Goal: Transaction & Acquisition: Purchase product/service

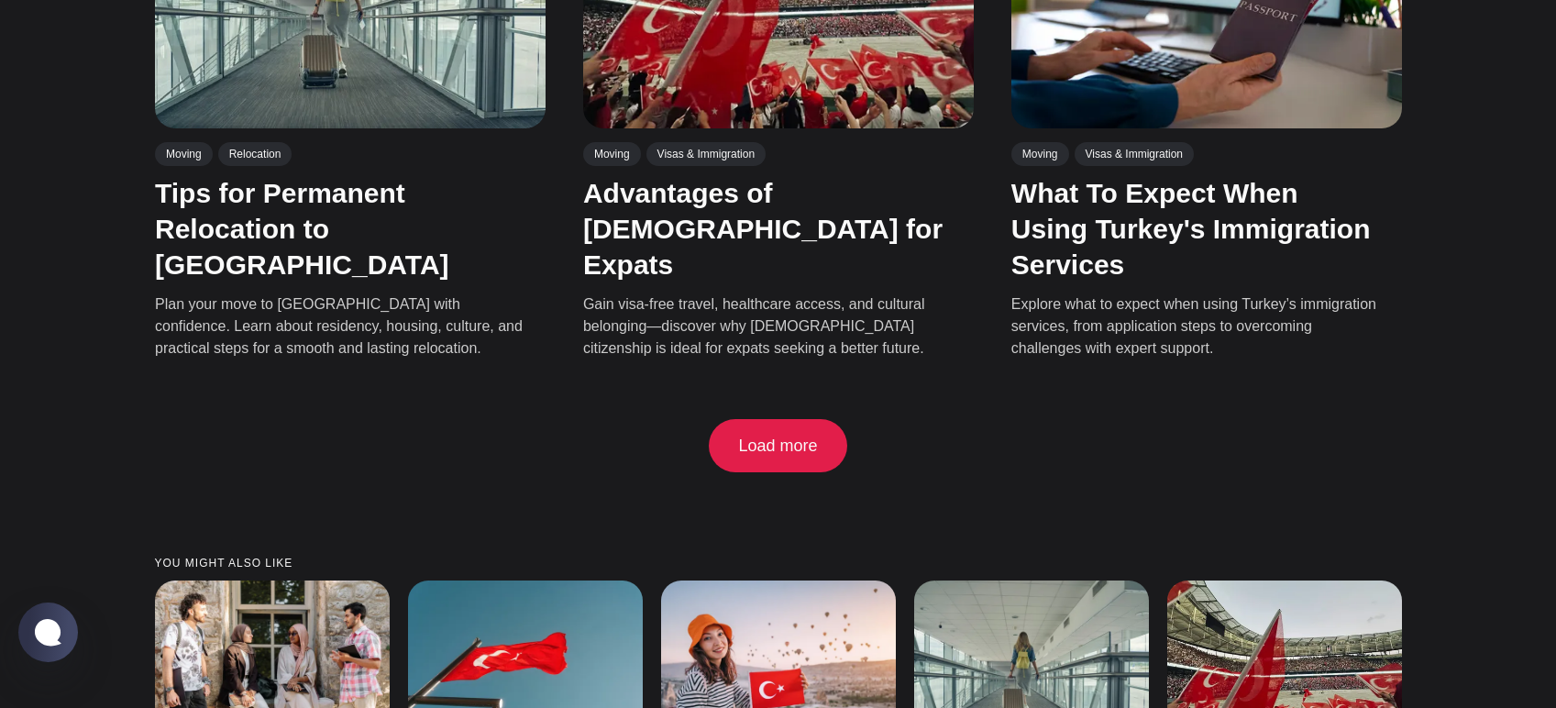
scroll to position [4246, 0]
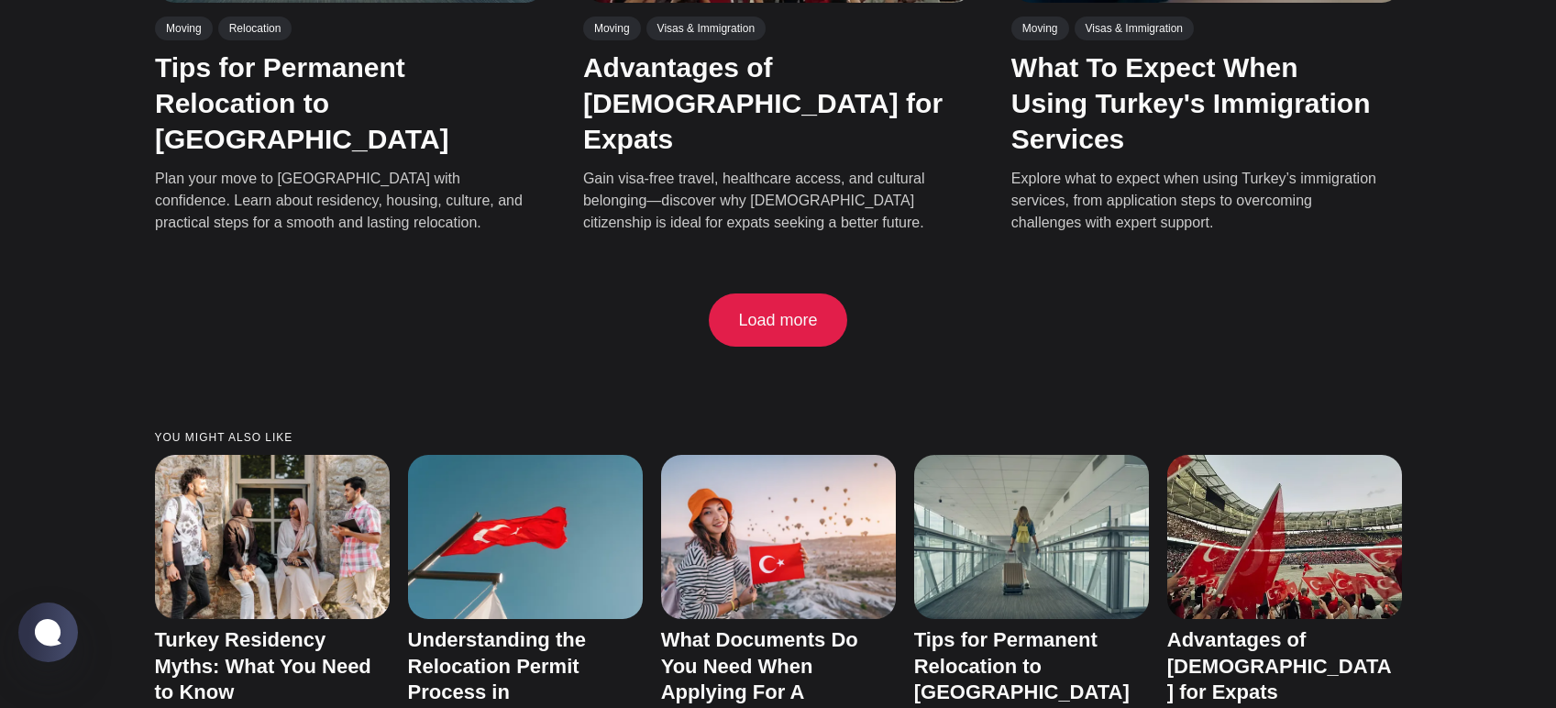
scroll to position [3283, 0]
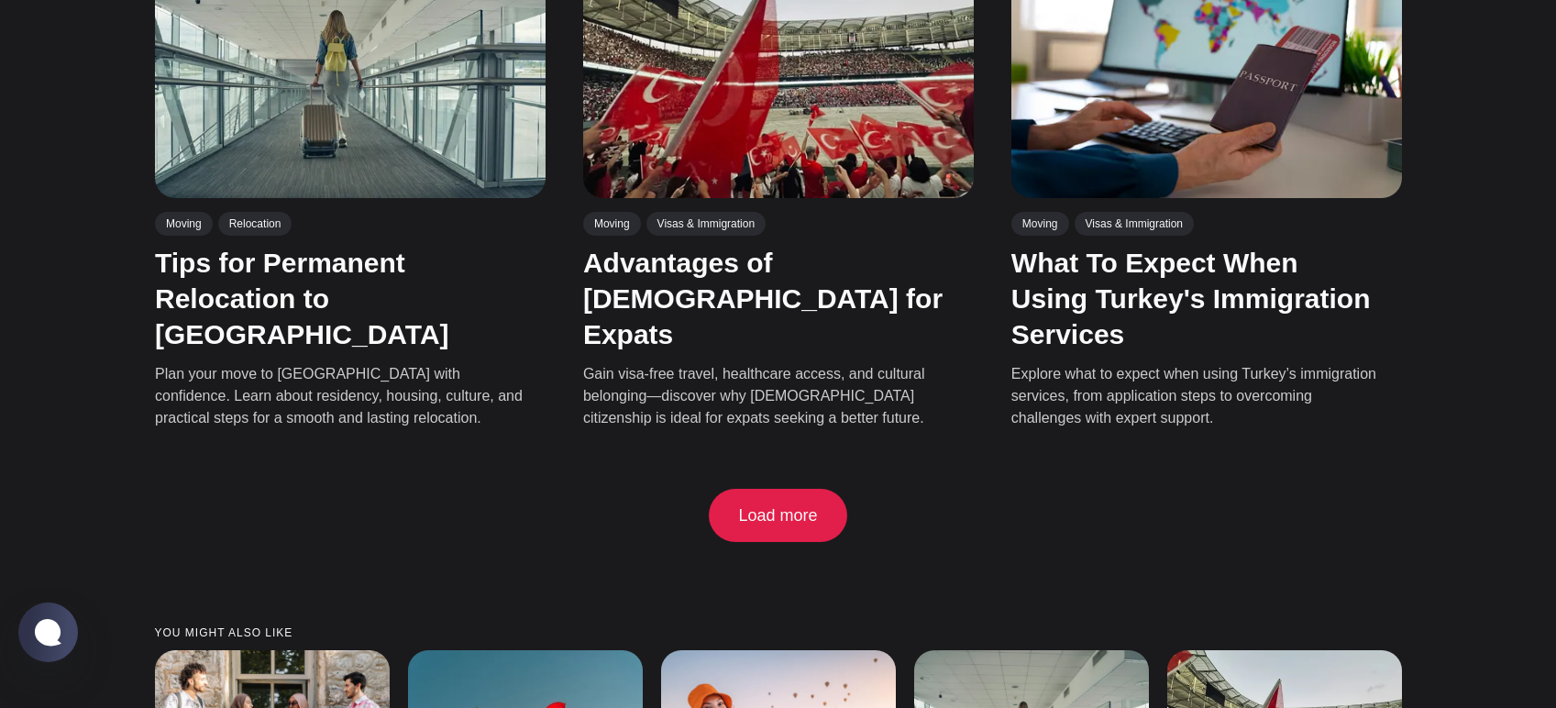
click at [1213, 211] on div "Moving Visas & Immigration" at bounding box center [1194, 227] width 369 height 33
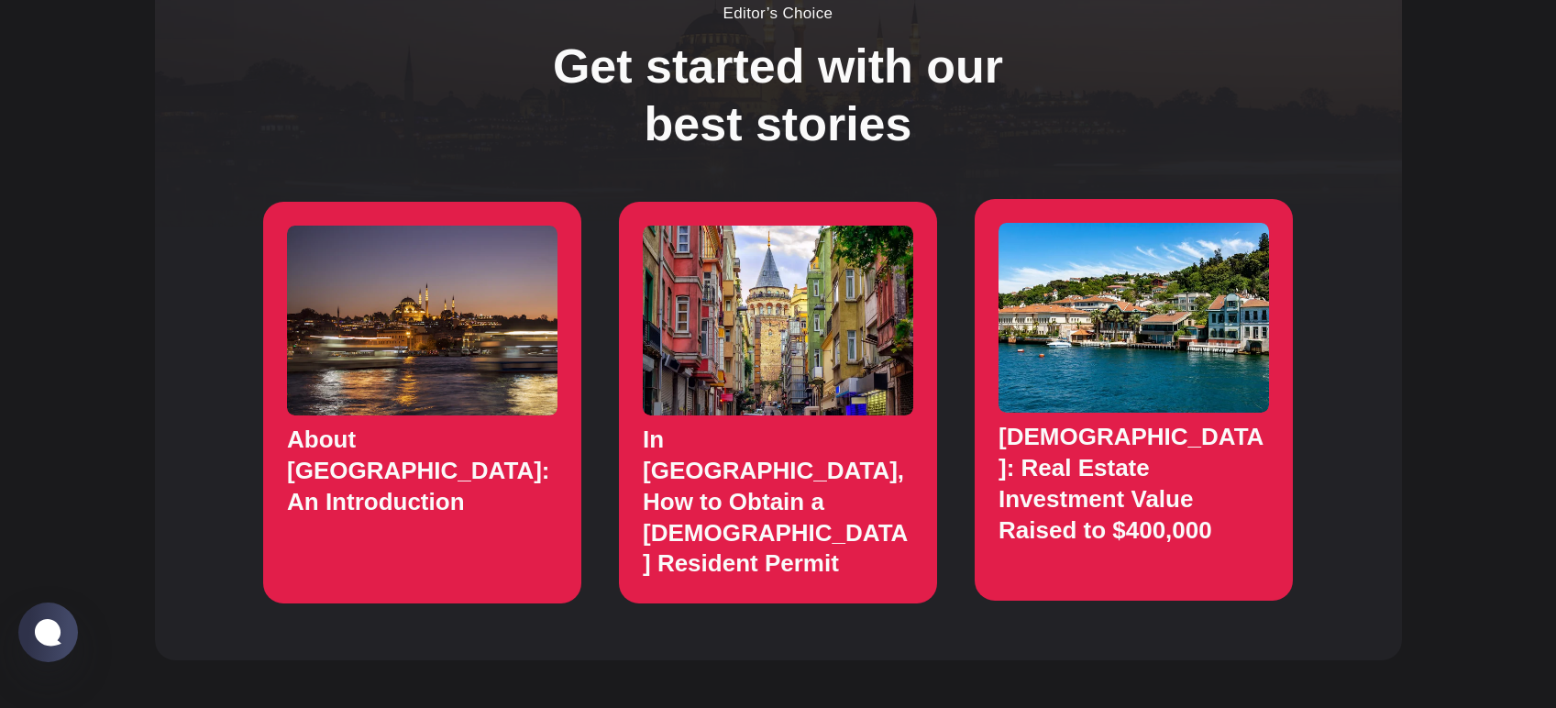
scroll to position [0, 0]
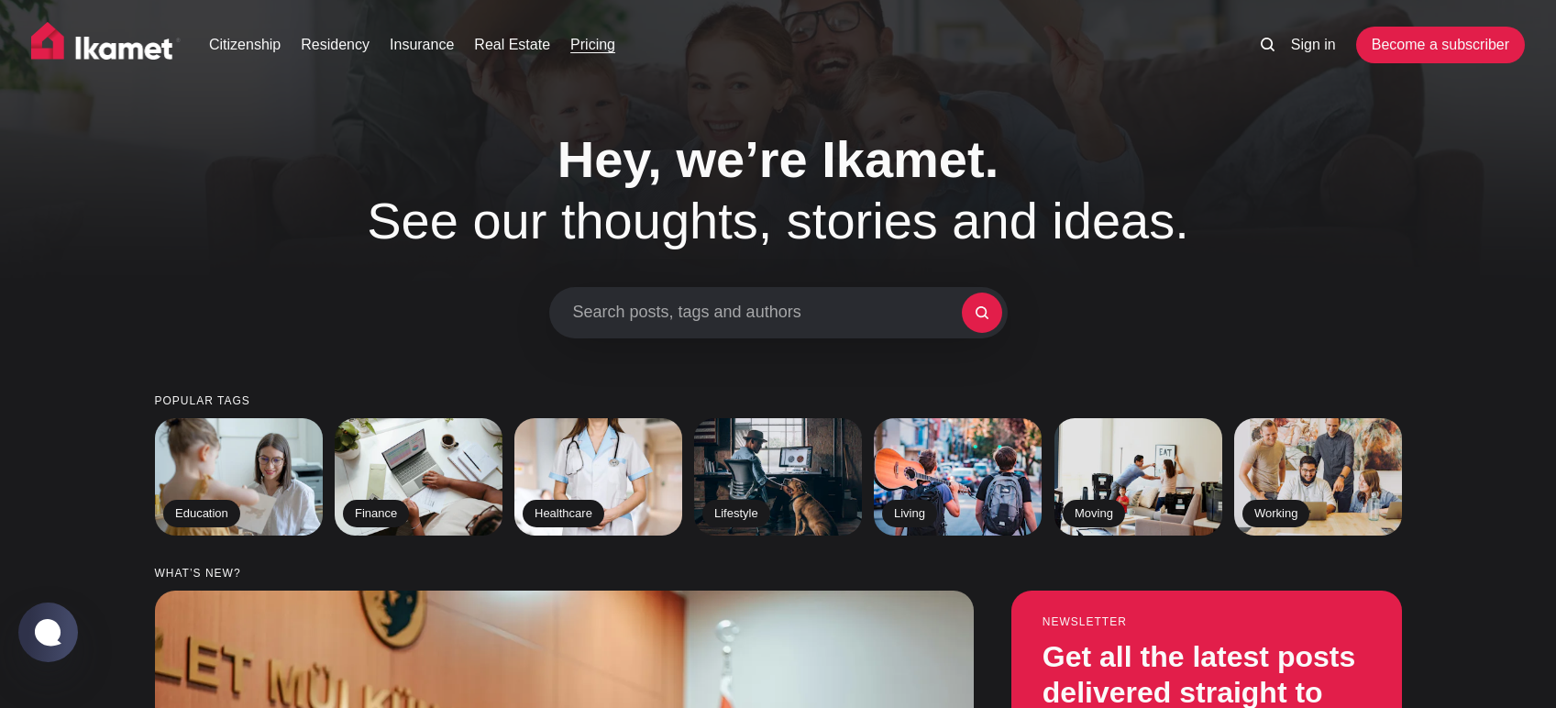
click at [598, 54] on link "Pricing" at bounding box center [592, 45] width 45 height 22
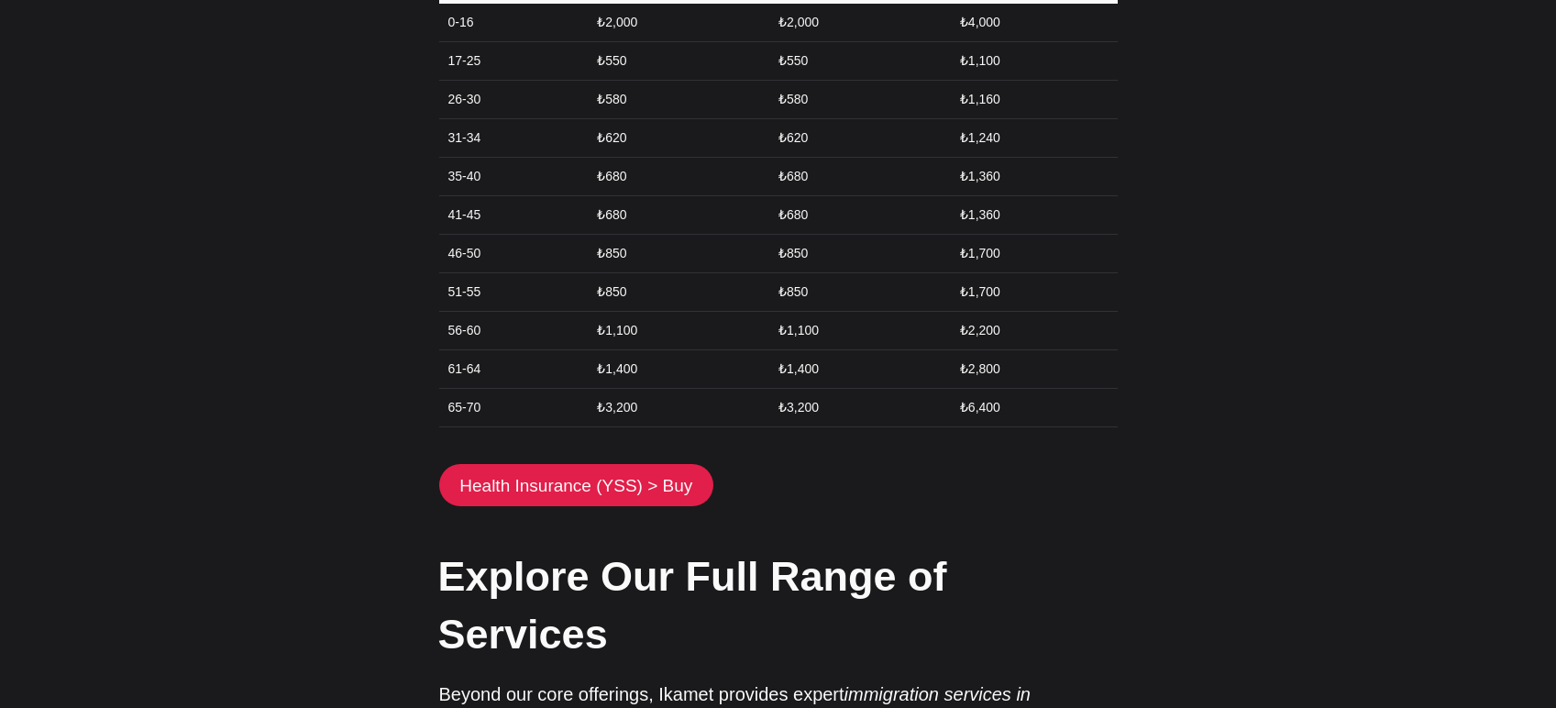
scroll to position [2694, 0]
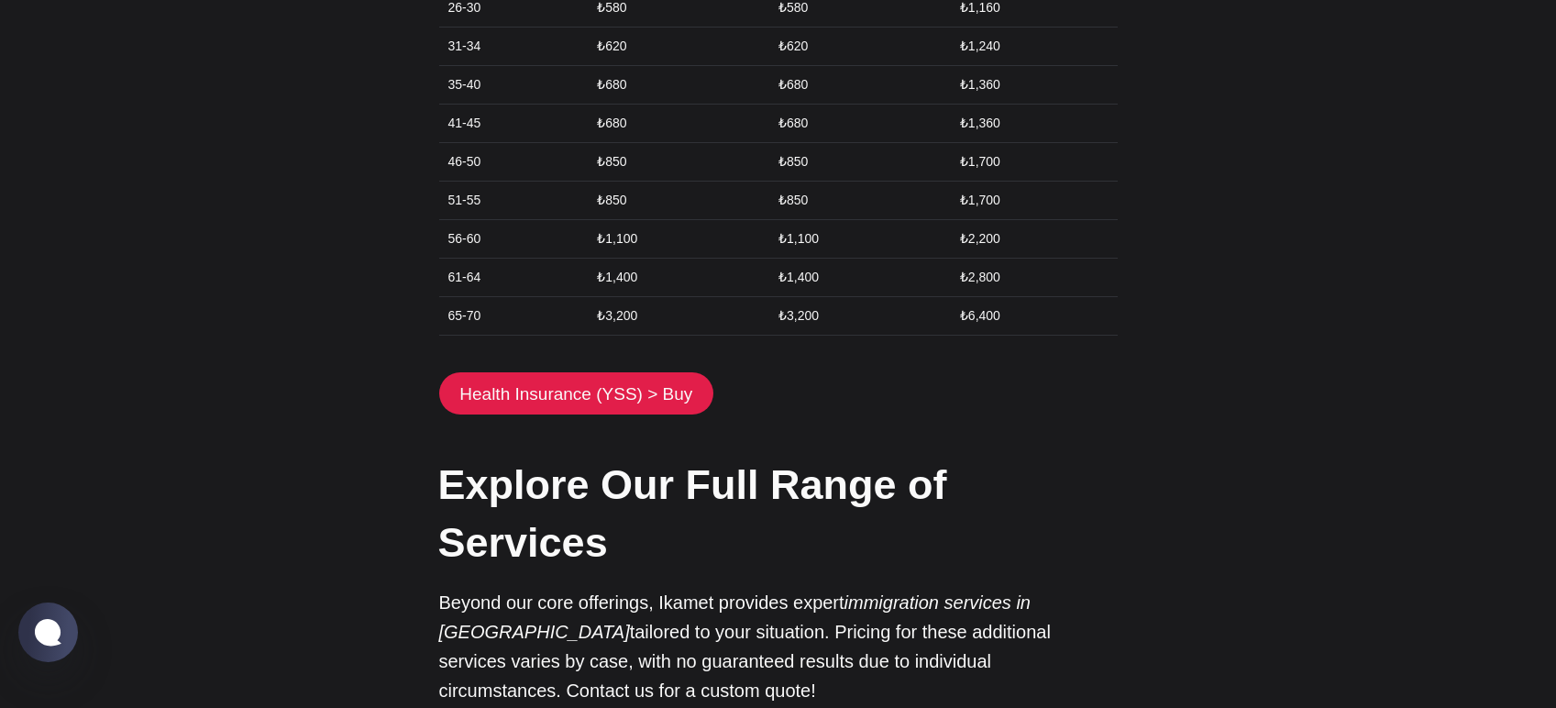
click at [932, 321] on div "At [GEOGRAPHIC_DATA], we specialize in citizenship by investment , residency by…" at bounding box center [778, 169] width 678 height 3461
click at [577, 372] on link "Health Insurance (YSS) > Buy" at bounding box center [576, 393] width 275 height 42
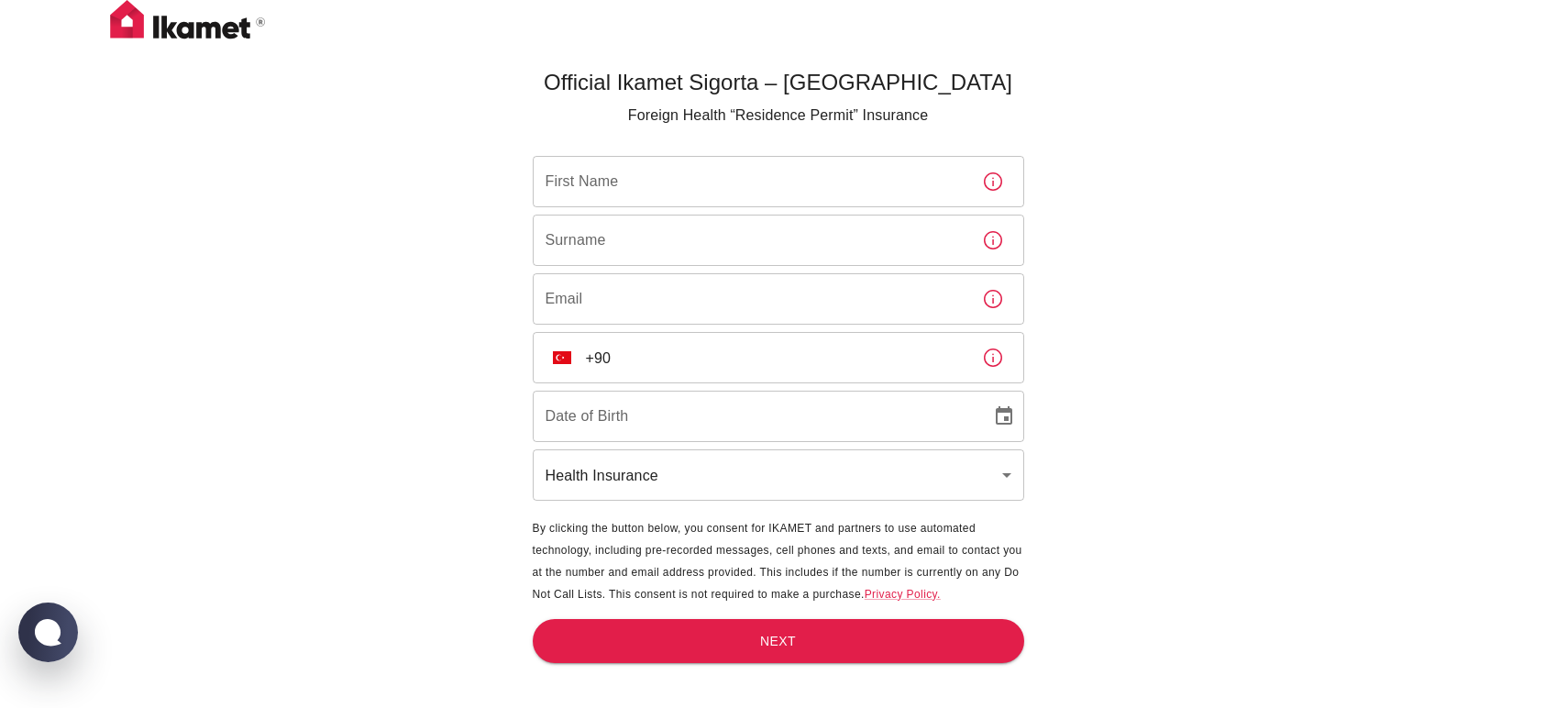
click at [1200, 170] on div "Official Ikamet Sigorta – [DEMOGRAPHIC_DATA] Foreign Health “Residence Permit” …" at bounding box center [778, 384] width 1556 height 768
